Goal: Navigation & Orientation: Locate item on page

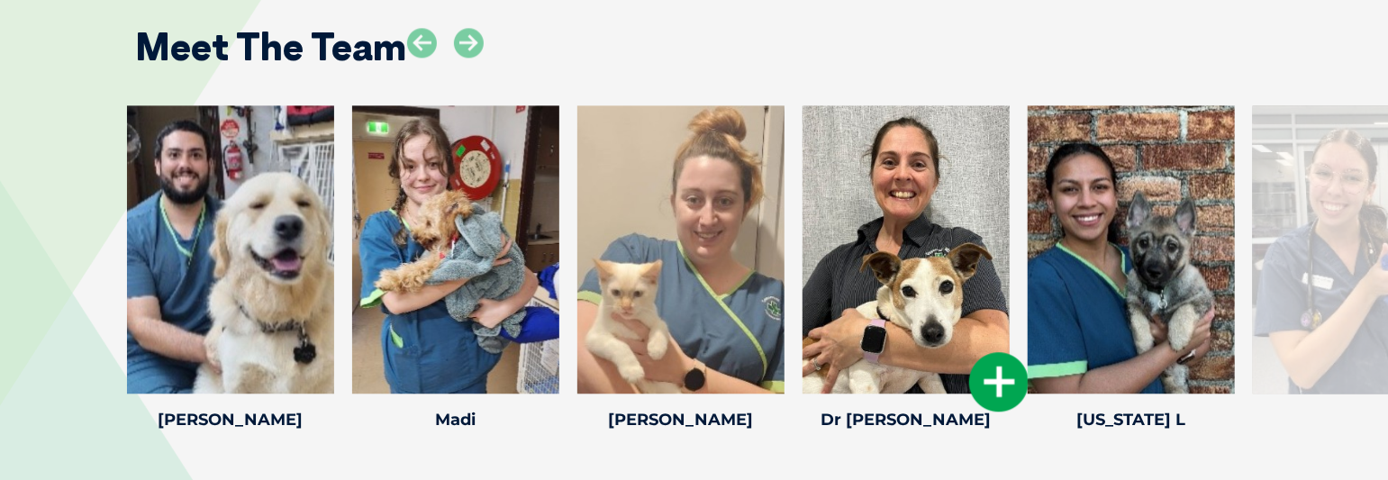
scroll to position [2342, 0]
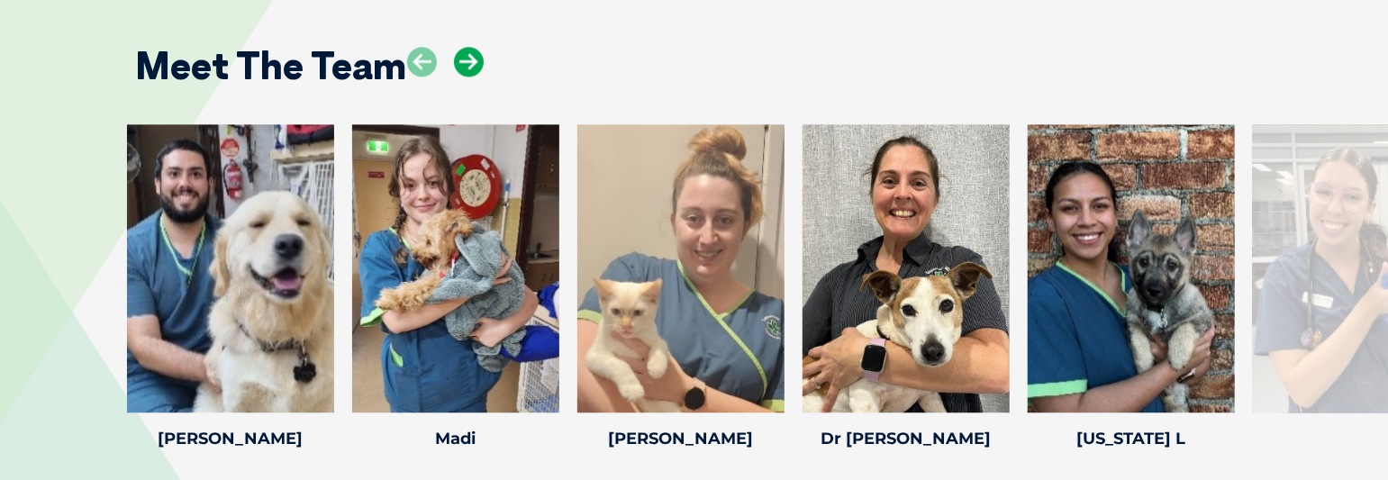
click at [467, 57] on icon at bounding box center [469, 62] width 30 height 30
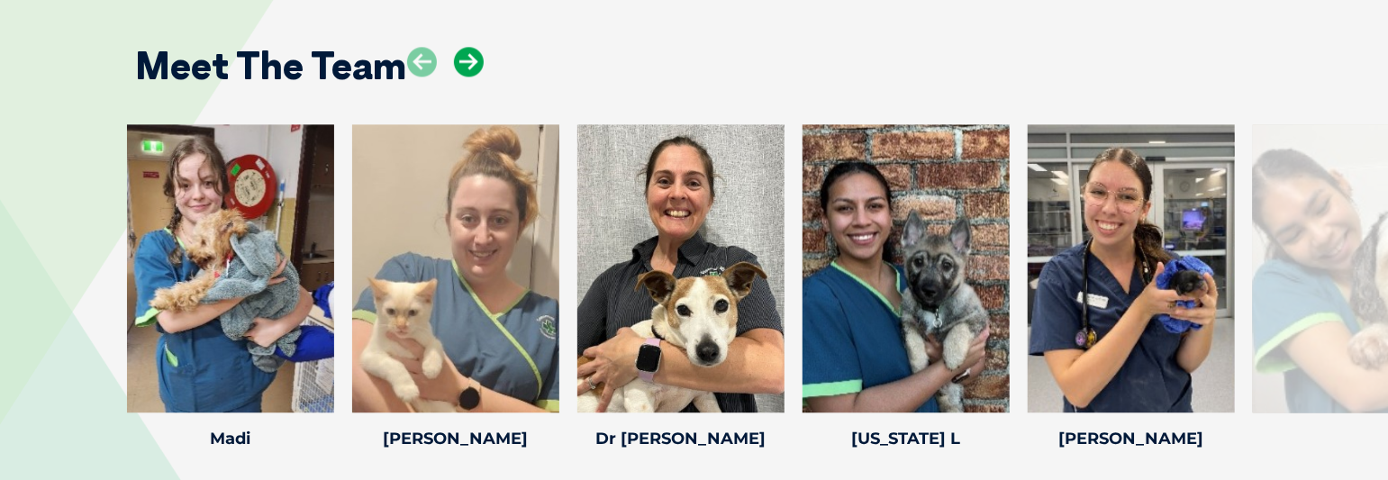
click at [468, 57] on icon at bounding box center [469, 62] width 30 height 30
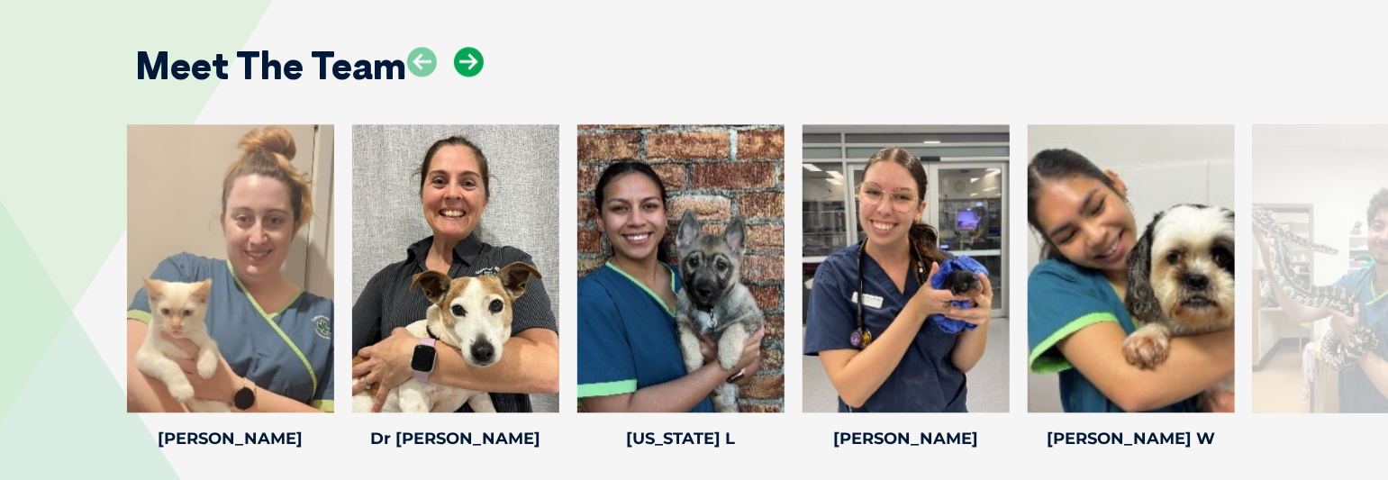
click at [468, 57] on icon at bounding box center [469, 62] width 30 height 30
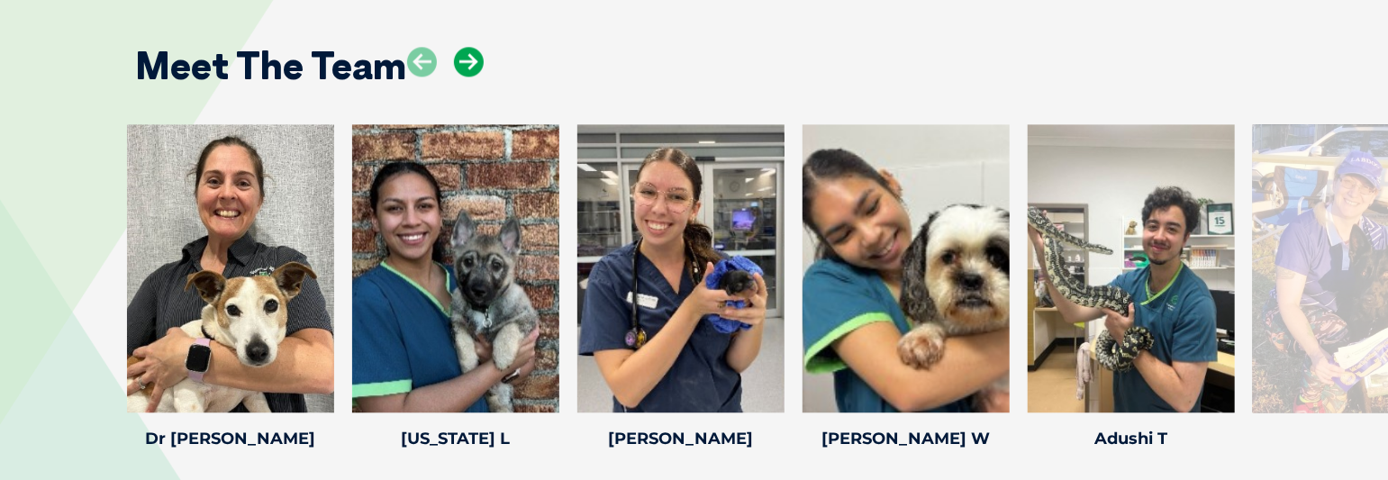
click at [468, 57] on icon at bounding box center [469, 62] width 30 height 30
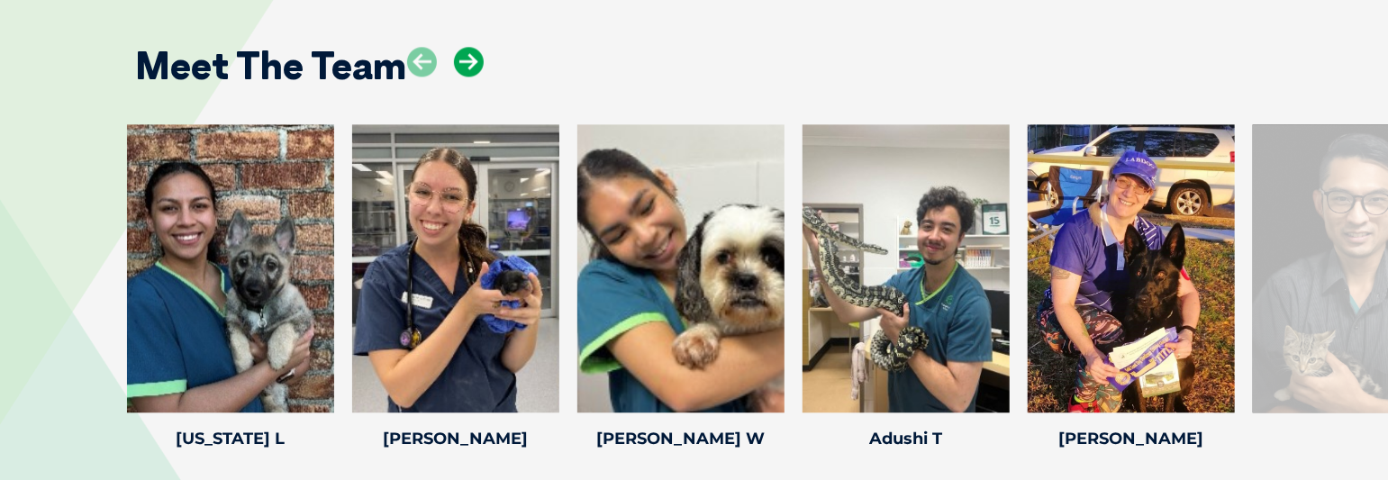
click at [468, 57] on icon at bounding box center [469, 62] width 30 height 30
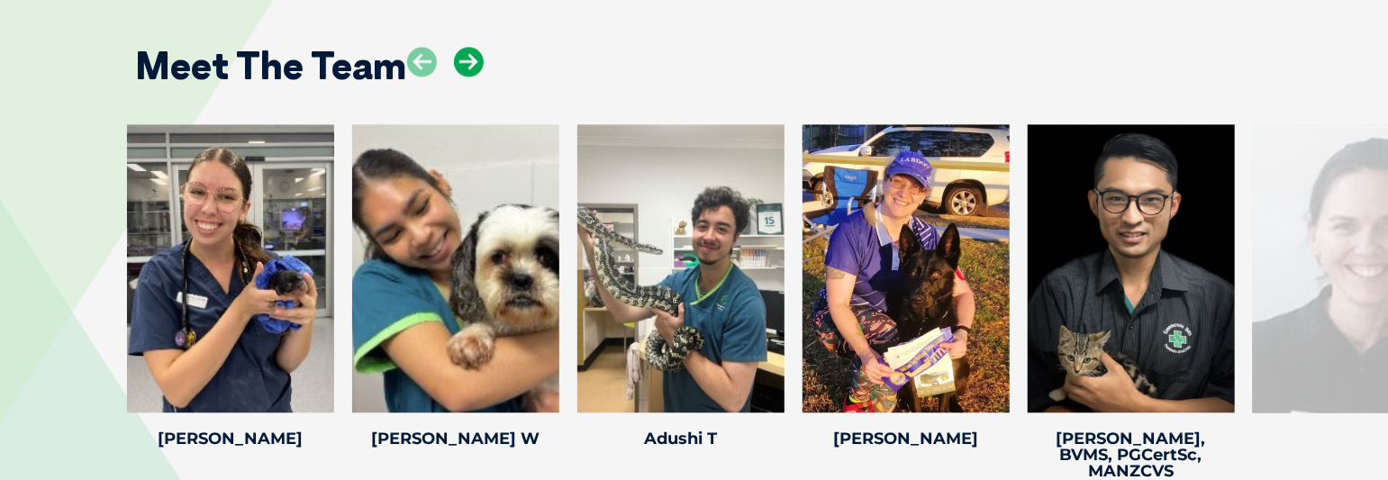
click at [468, 57] on icon at bounding box center [469, 62] width 30 height 30
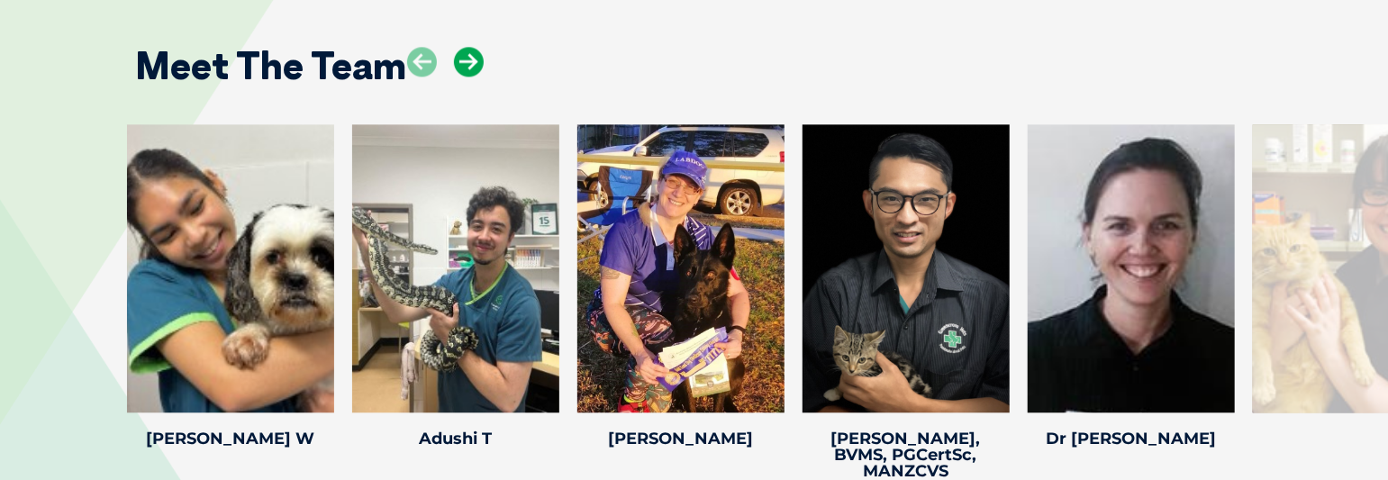
click at [468, 57] on icon at bounding box center [469, 62] width 30 height 30
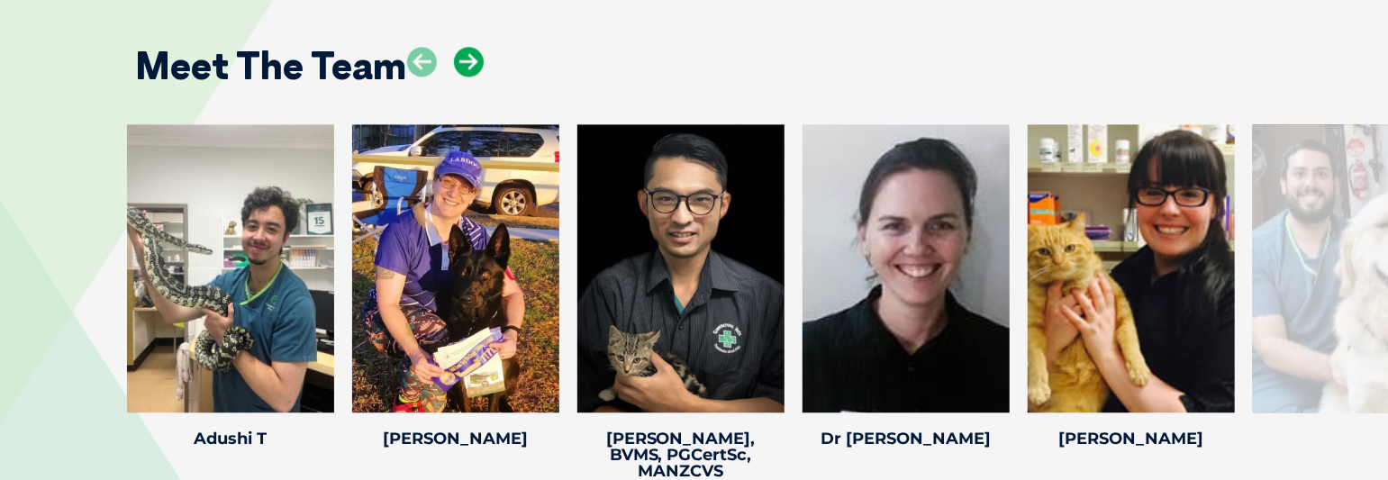
click at [468, 57] on icon at bounding box center [469, 62] width 30 height 30
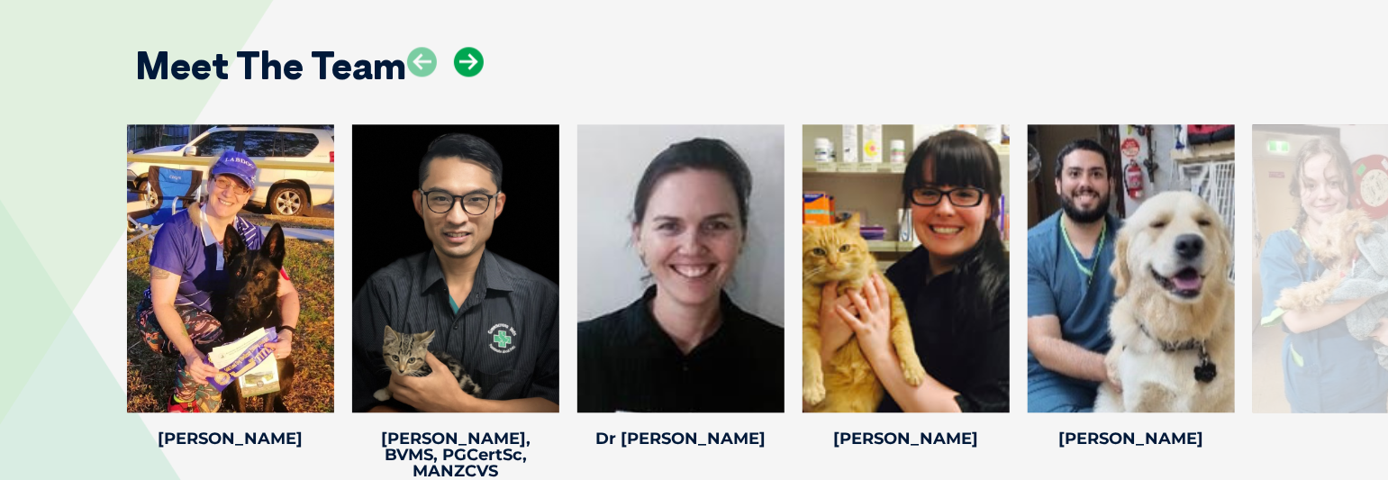
click at [468, 57] on icon at bounding box center [469, 62] width 30 height 30
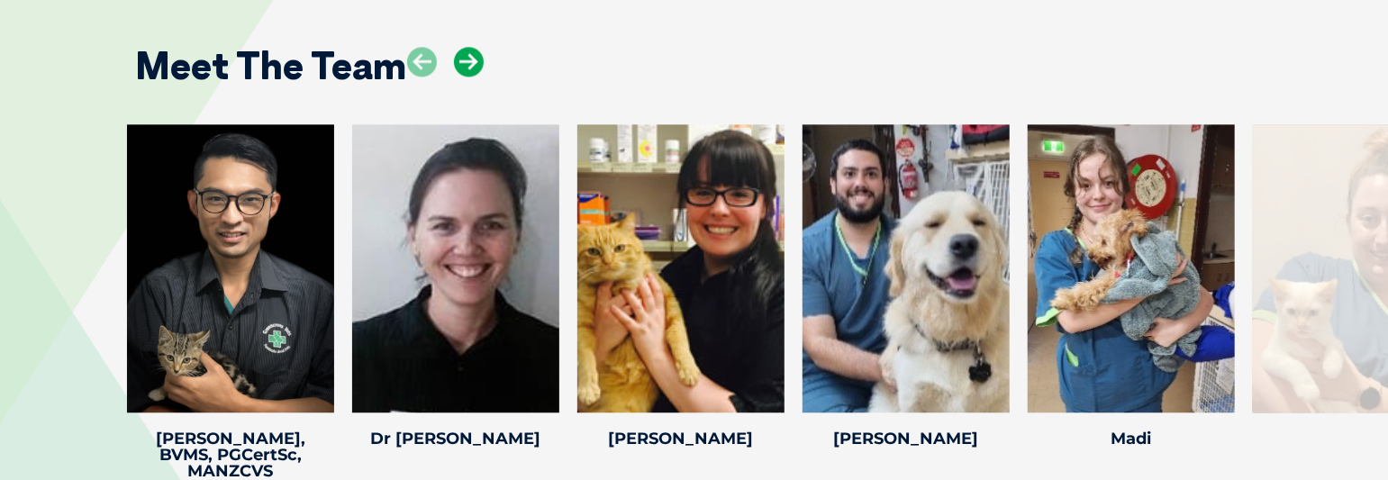
click at [468, 57] on icon at bounding box center [469, 62] width 30 height 30
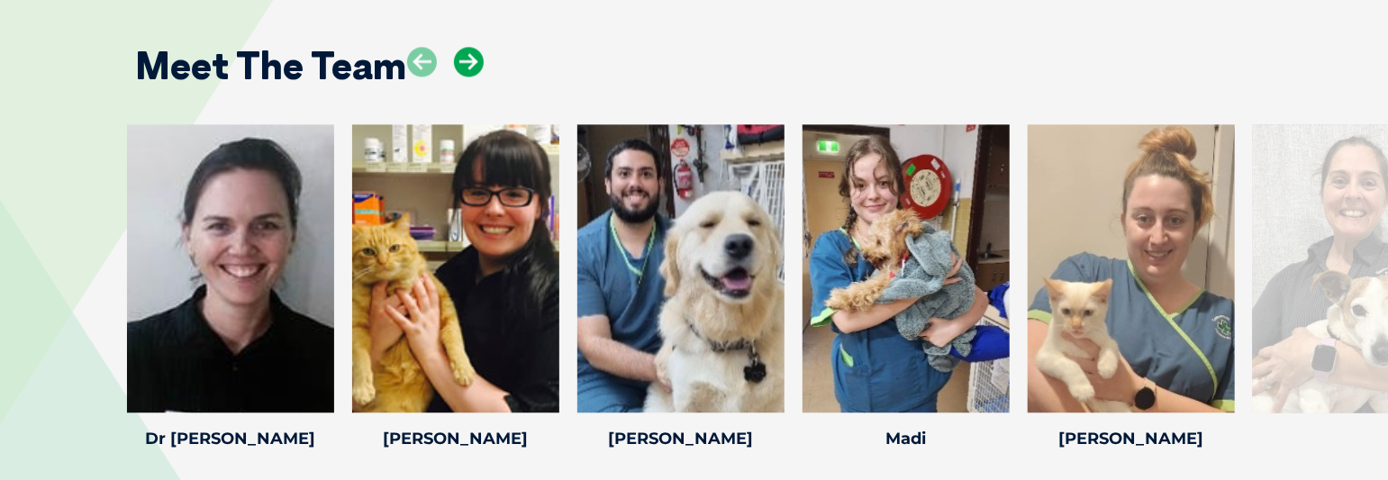
click at [468, 57] on icon at bounding box center [469, 62] width 30 height 30
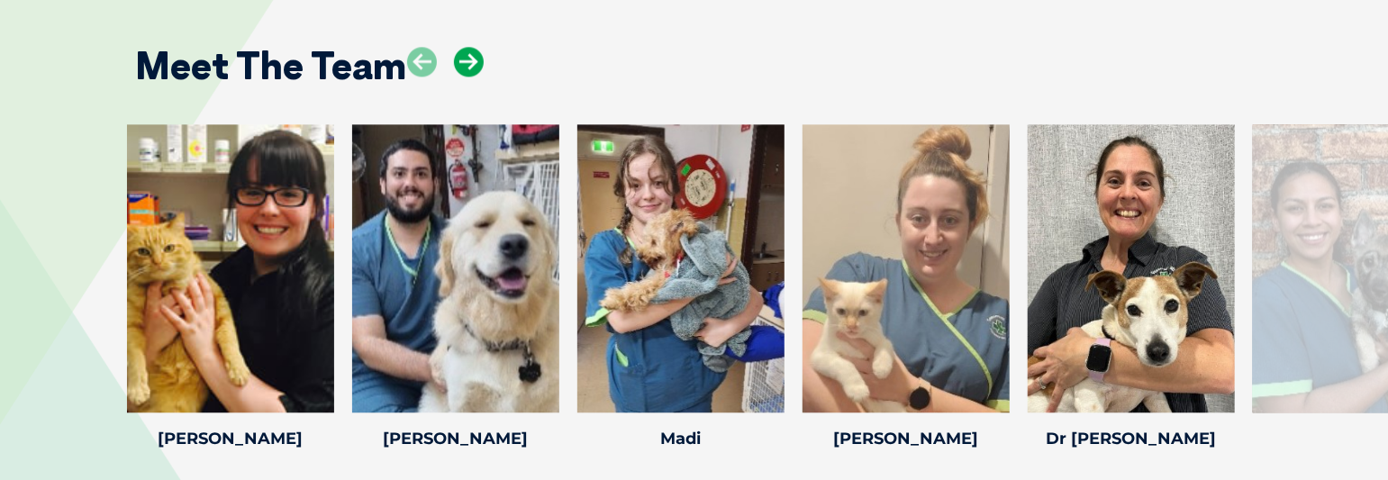
click at [468, 57] on icon at bounding box center [469, 62] width 30 height 30
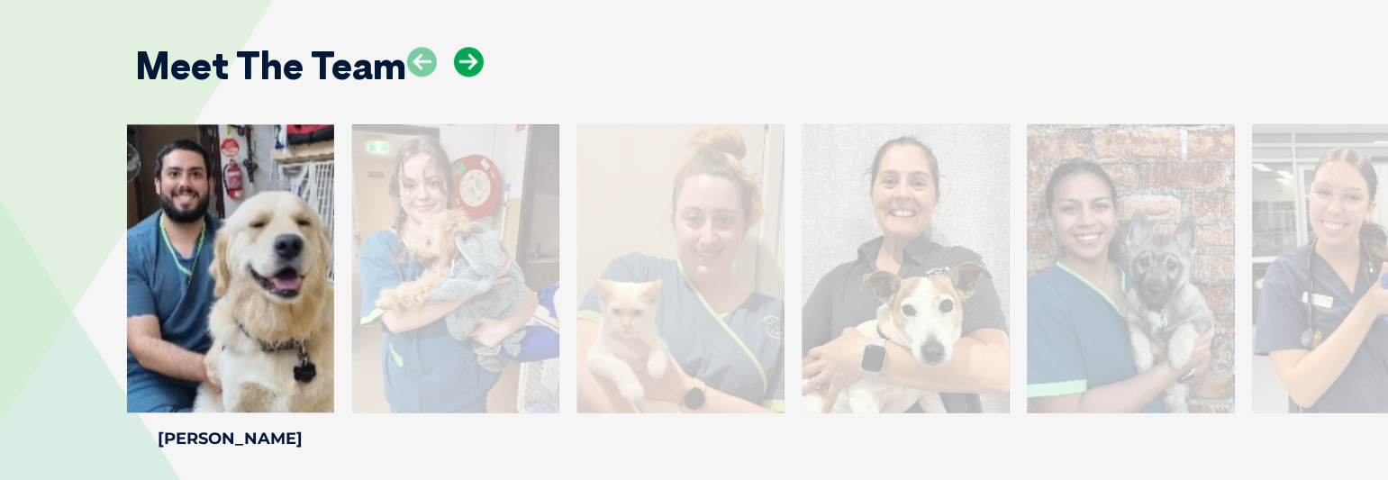
click at [468, 57] on icon at bounding box center [469, 62] width 30 height 30
